Goal: Transaction & Acquisition: Purchase product/service

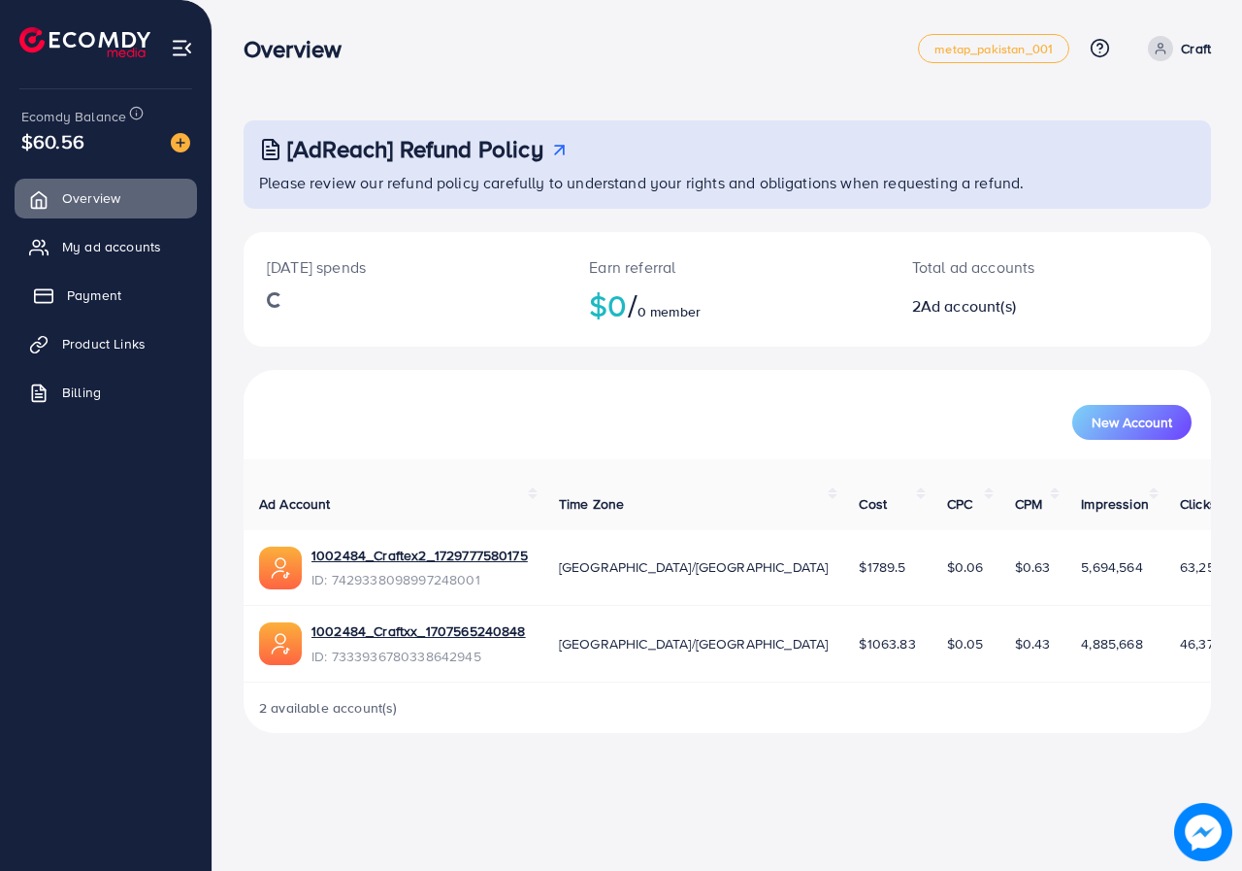
click at [69, 299] on span "Payment" at bounding box center [94, 294] width 54 height 19
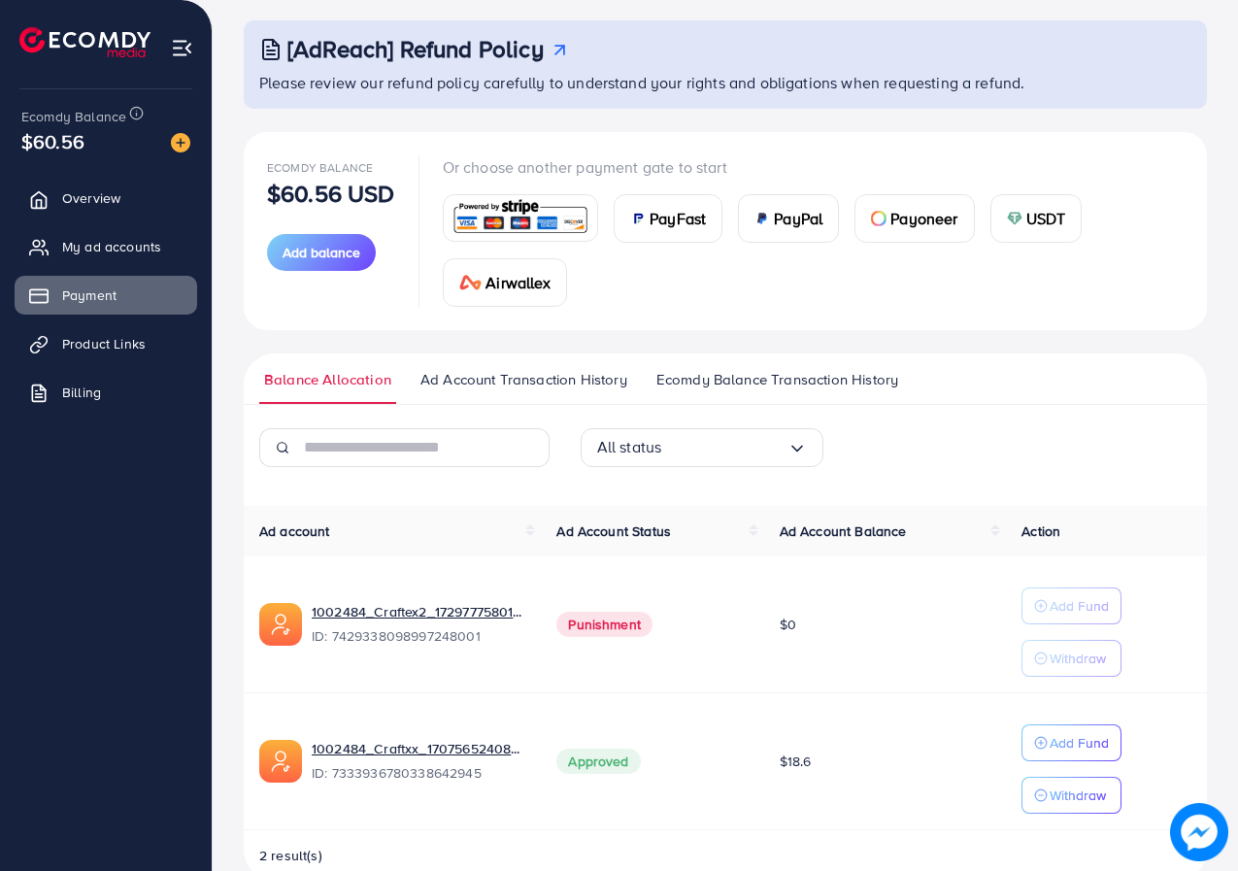
scroll to position [141, 0]
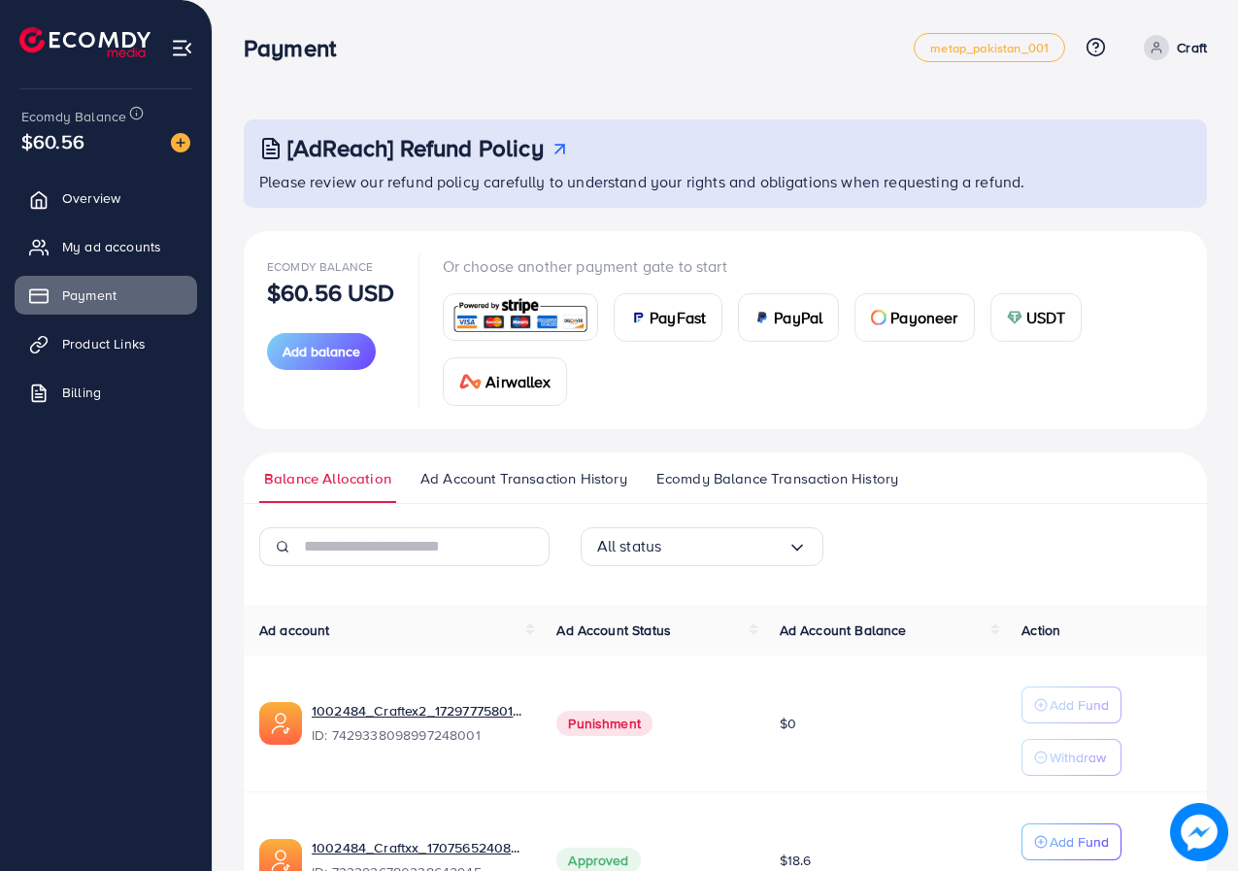
scroll to position [141, 0]
